Goal: Check status: Check status

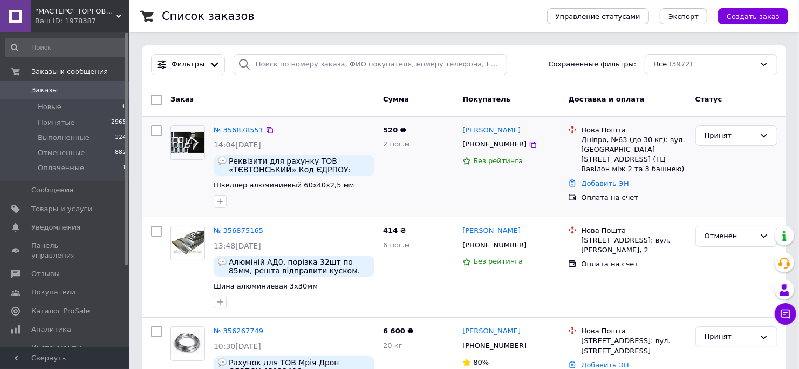
click at [241, 131] on link "№ 356878551" at bounding box center [239, 130] width 50 height 8
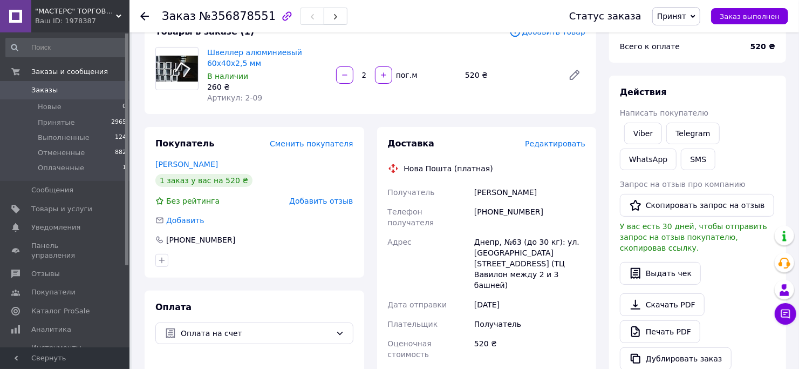
scroll to position [107, 0]
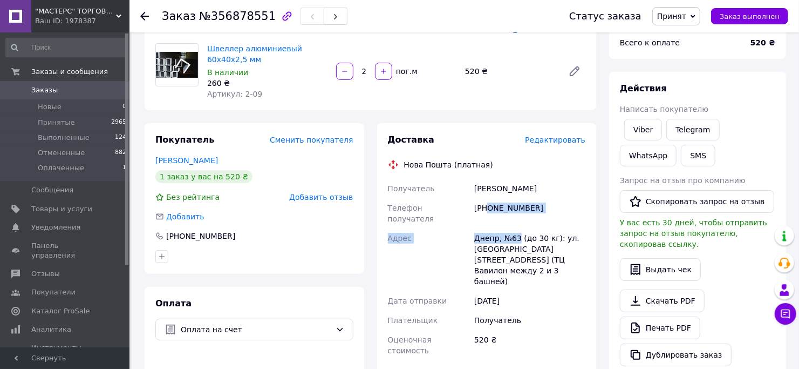
drag, startPoint x: 517, startPoint y: 228, endPoint x: 504, endPoint y: 210, distance: 22.3
click at [486, 199] on div "Получатель [PERSON_NAME] Телефон получателя [PHONE_NUMBER] Адрес Днепр, №63 (до…" at bounding box center [487, 269] width 202 height 181
drag, startPoint x: 511, startPoint y: 224, endPoint x: 516, endPoint y: 215, distance: 10.5
click at [510, 228] on div "Днепр, №63 (до 30 кг): ул. [GEOGRAPHIC_DATA][STREET_ADDRESS] (ТЦ Вавилон между …" at bounding box center [529, 259] width 115 height 63
click at [529, 208] on div "[PHONE_NUMBER]" at bounding box center [529, 213] width 115 height 30
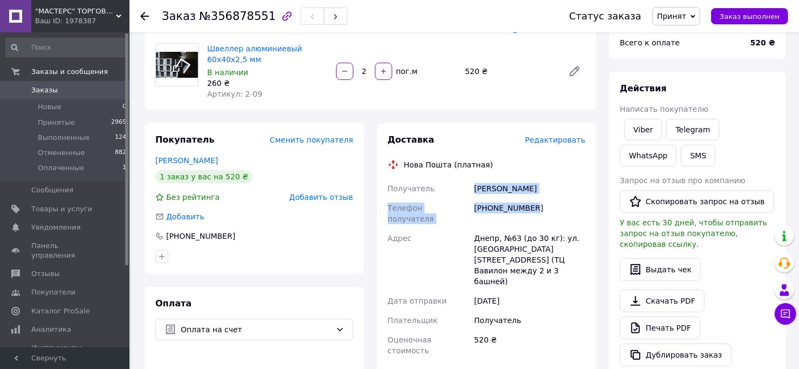
drag, startPoint x: 534, startPoint y: 205, endPoint x: 473, endPoint y: 185, distance: 64.2
click at [473, 185] on div "Получатель [PERSON_NAME] Телефон получателя [PHONE_NUMBER] Адрес Днепр, №63 (до…" at bounding box center [487, 269] width 202 height 181
